Goal: Task Accomplishment & Management: Use online tool/utility

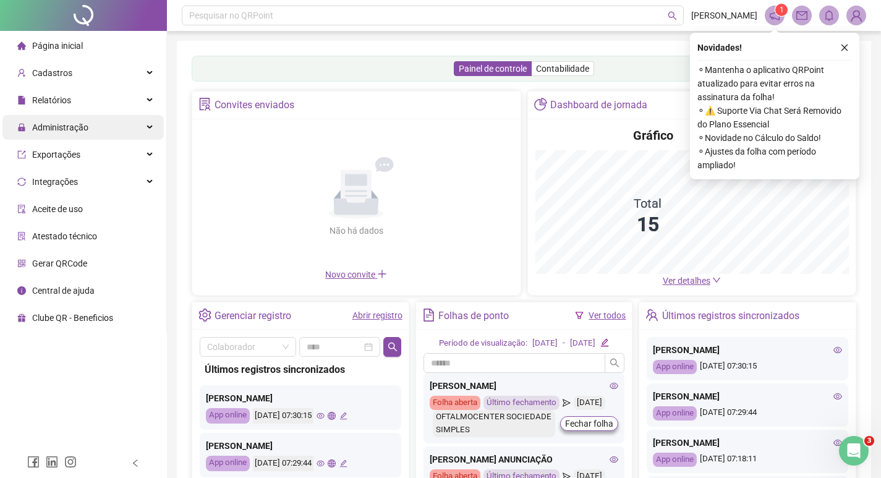
click at [72, 125] on span "Administração" at bounding box center [60, 127] width 56 height 10
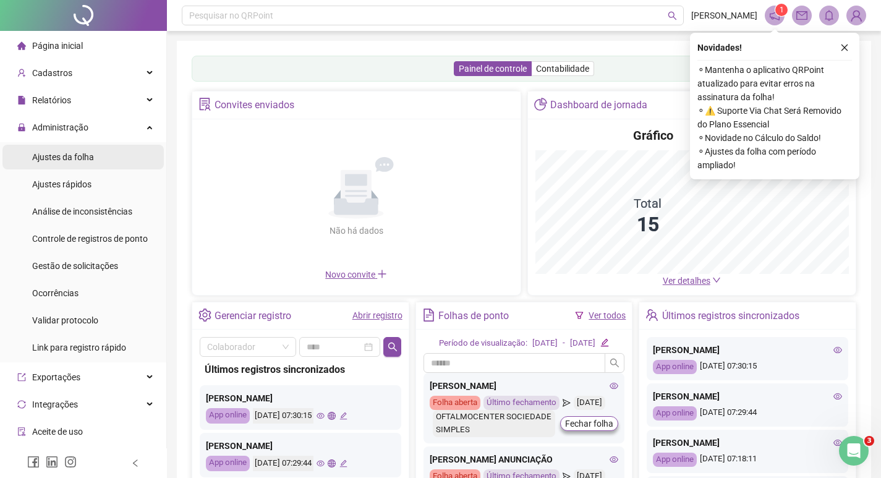
click at [73, 156] on span "Ajustes da folha" at bounding box center [63, 157] width 62 height 10
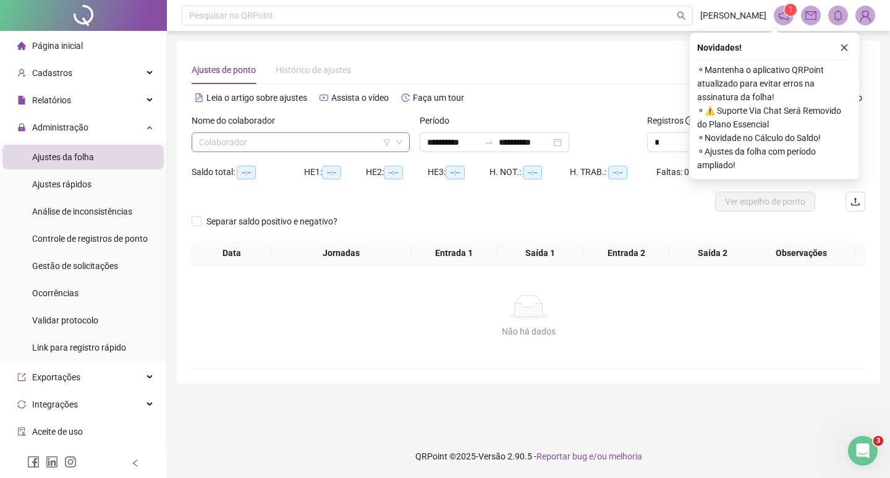
click at [236, 144] on input "search" at bounding box center [295, 142] width 192 height 19
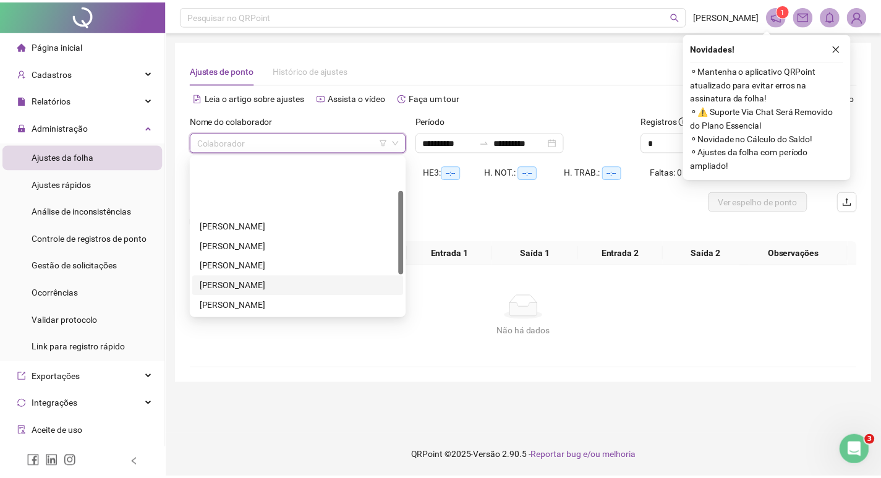
scroll to position [124, 0]
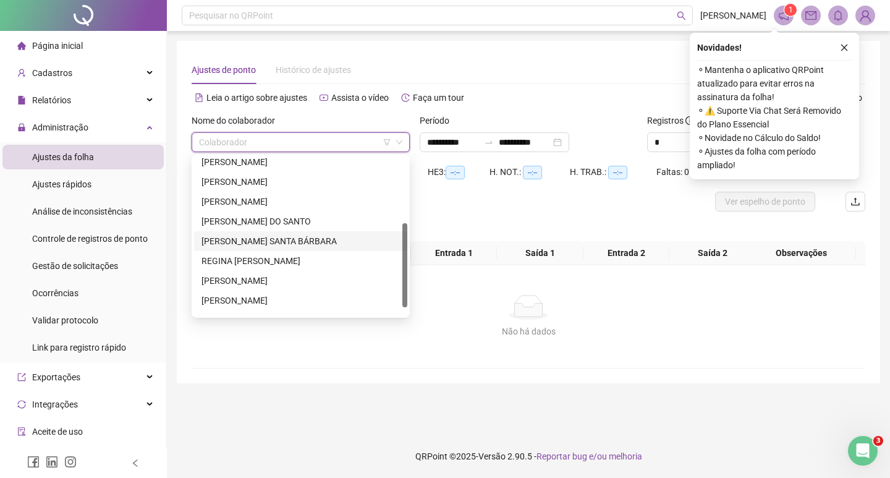
click at [255, 247] on div "[PERSON_NAME] SANTA BÁRBARA" at bounding box center [300, 241] width 198 height 14
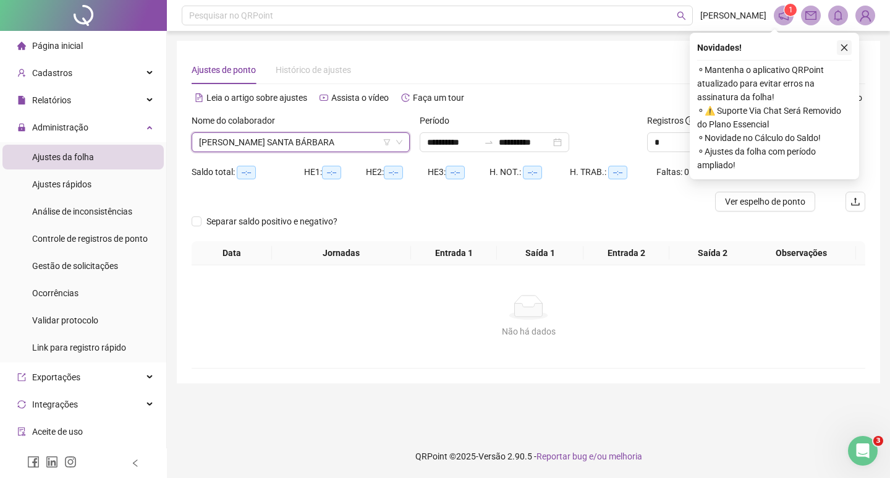
click at [851, 42] on button "button" at bounding box center [844, 47] width 15 height 15
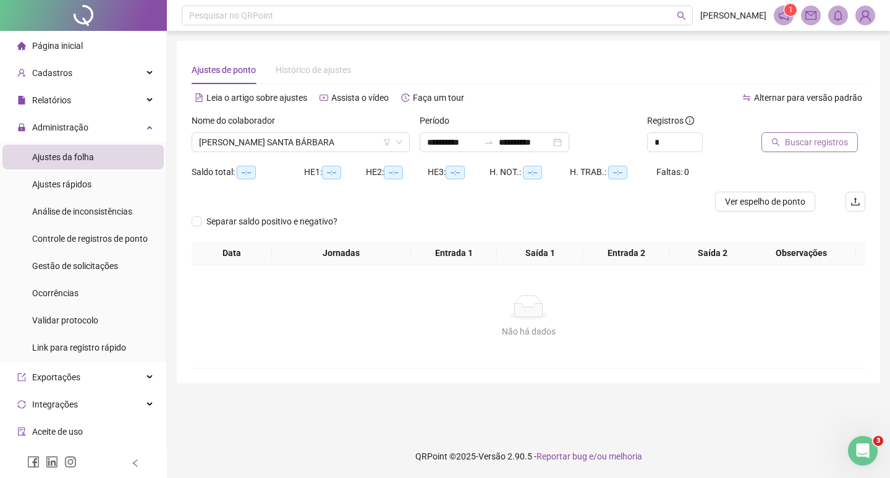
click at [814, 151] on button "Buscar registros" at bounding box center [809, 142] width 96 height 20
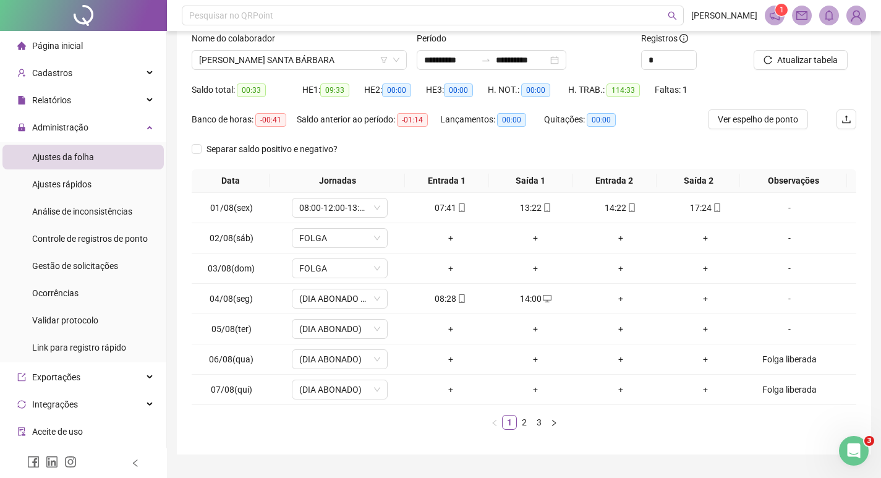
scroll to position [112, 0]
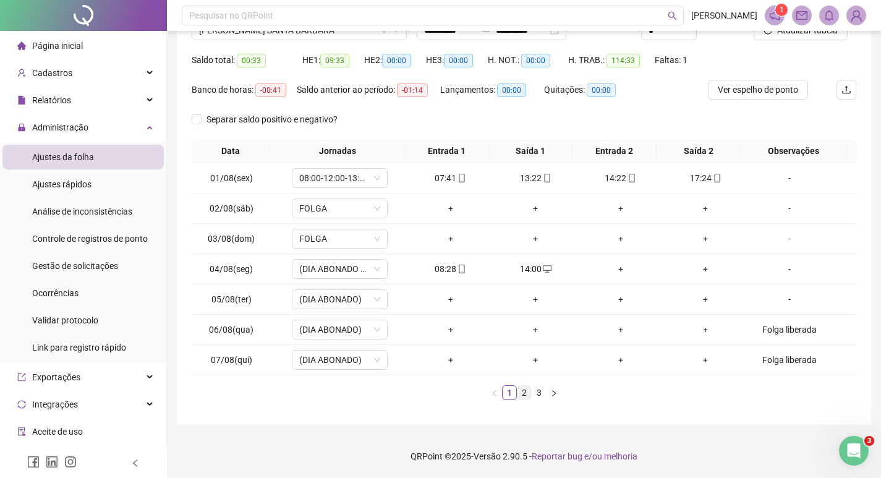
click at [526, 391] on link "2" at bounding box center [524, 393] width 14 height 14
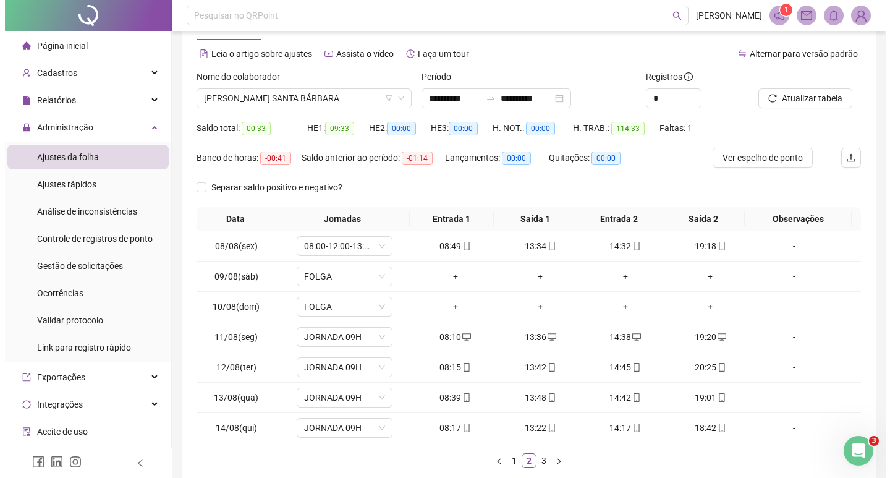
scroll to position [0, 0]
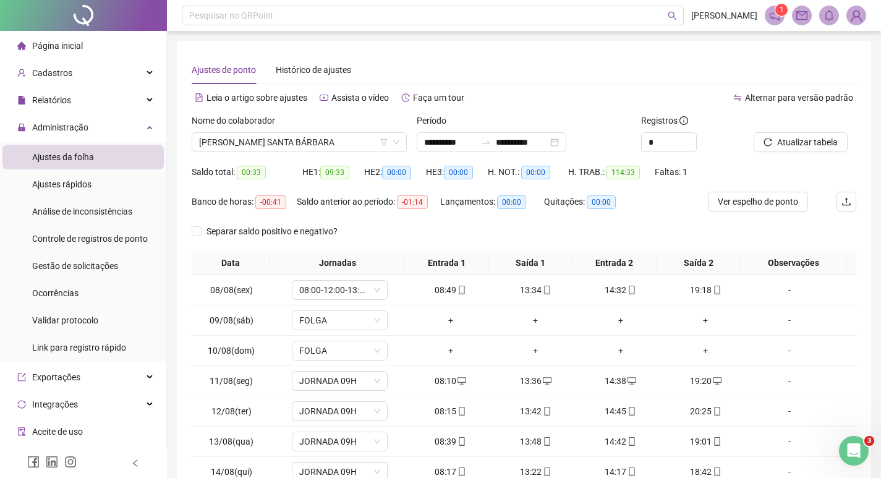
click at [855, 14] on img at bounding box center [856, 15] width 19 height 19
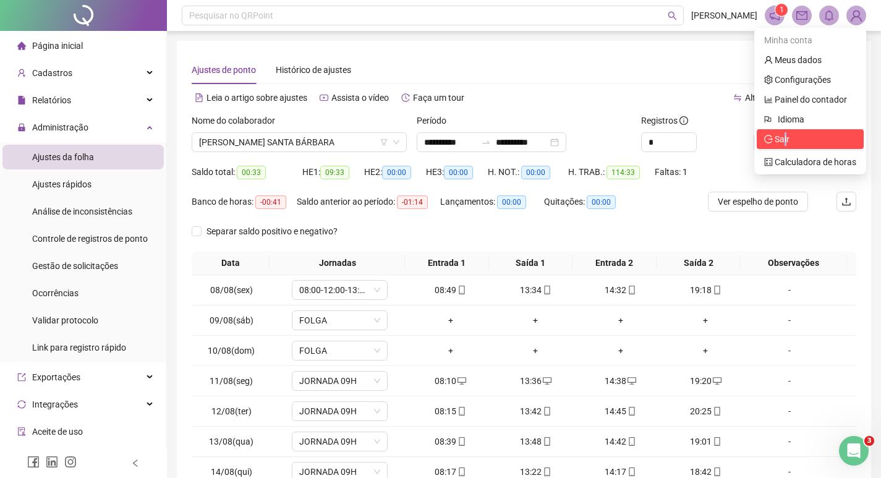
click at [787, 139] on span "Sair" at bounding box center [781, 139] width 15 height 10
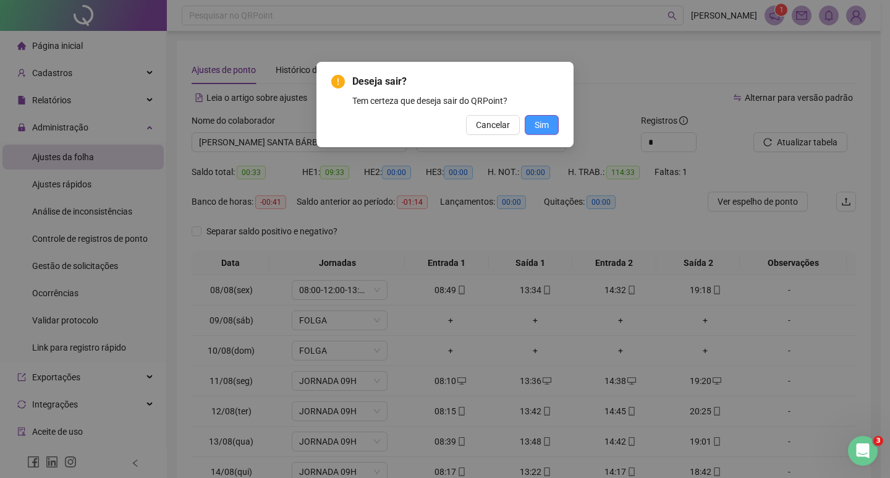
click at [540, 124] on span "Sim" at bounding box center [542, 125] width 14 height 14
